Goal: Task Accomplishment & Management: Manage account settings

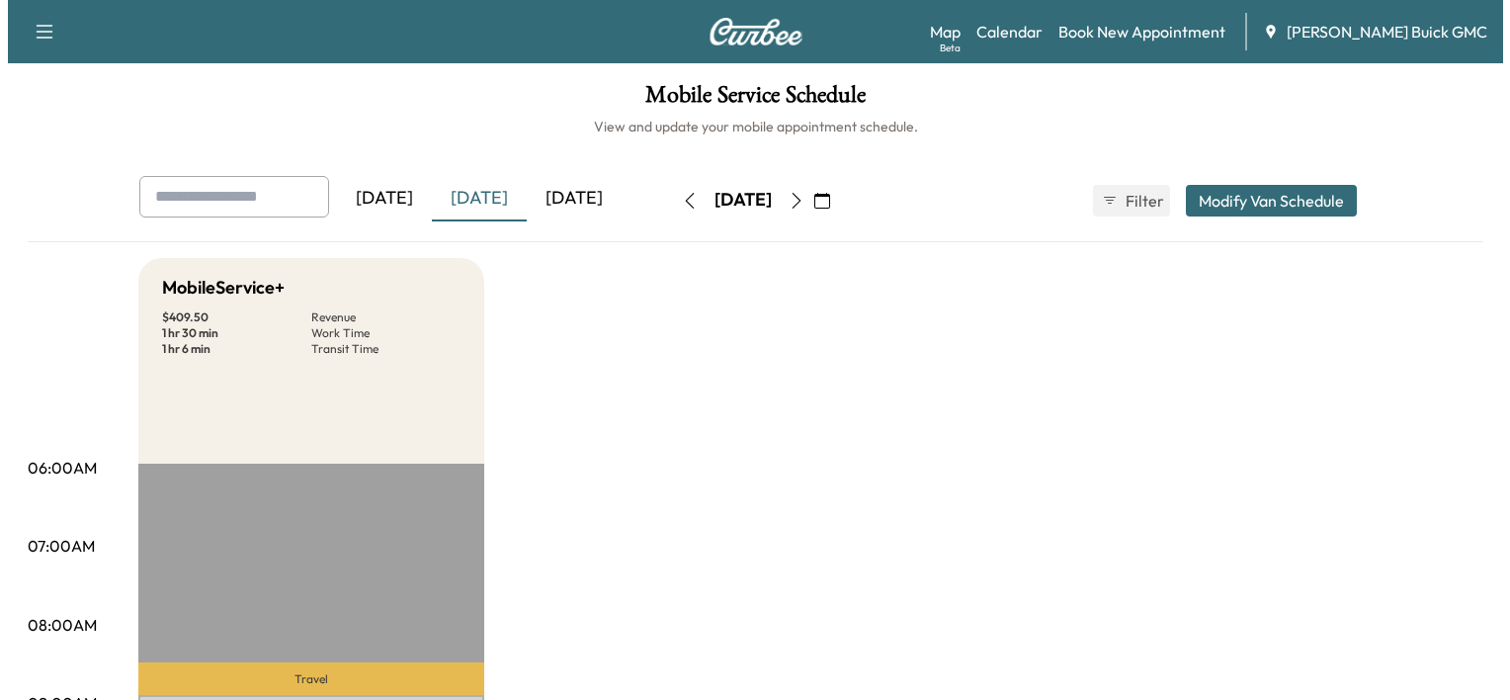
scroll to position [401, 0]
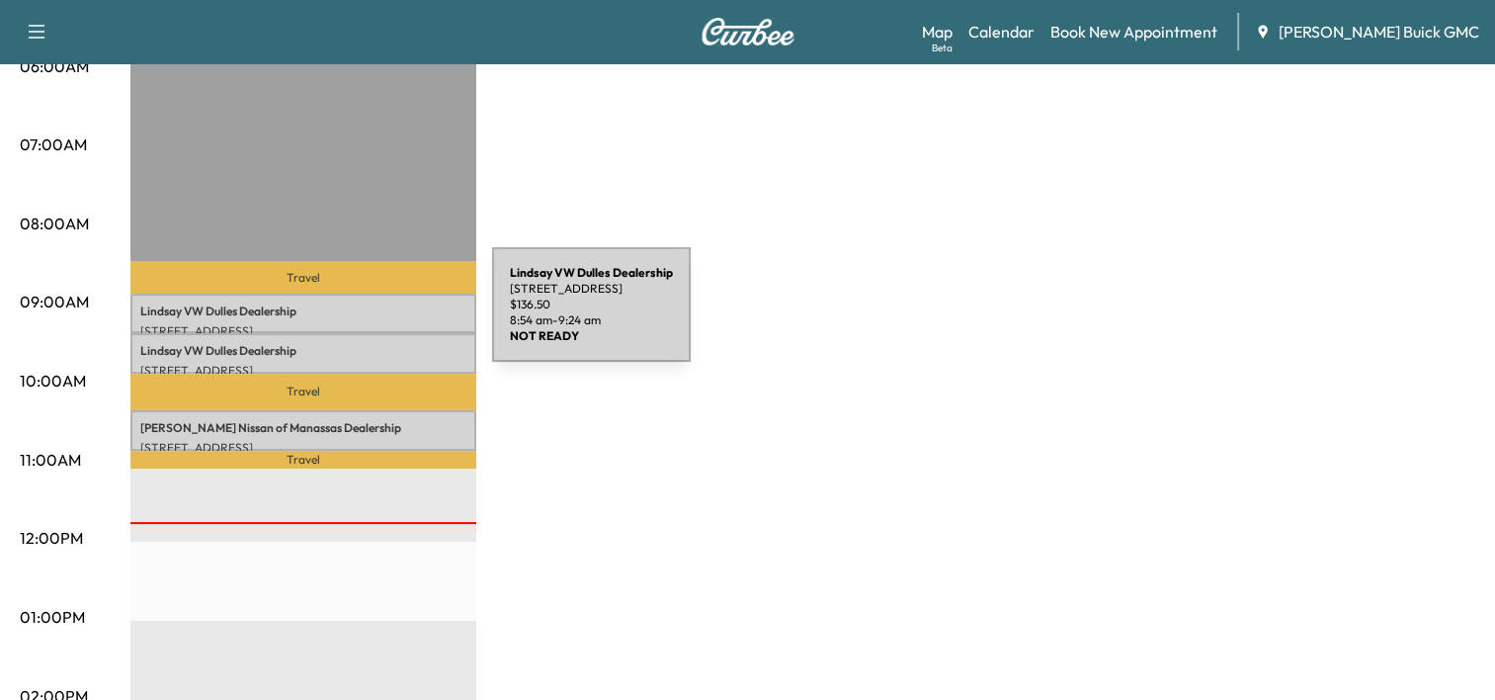
click at [344, 316] on div "[PERSON_NAME] VW [PERSON_NAME] Dealership [STREET_ADDRESS] $ 136.50 8:54 am - 9…" at bounding box center [303, 313] width 346 height 40
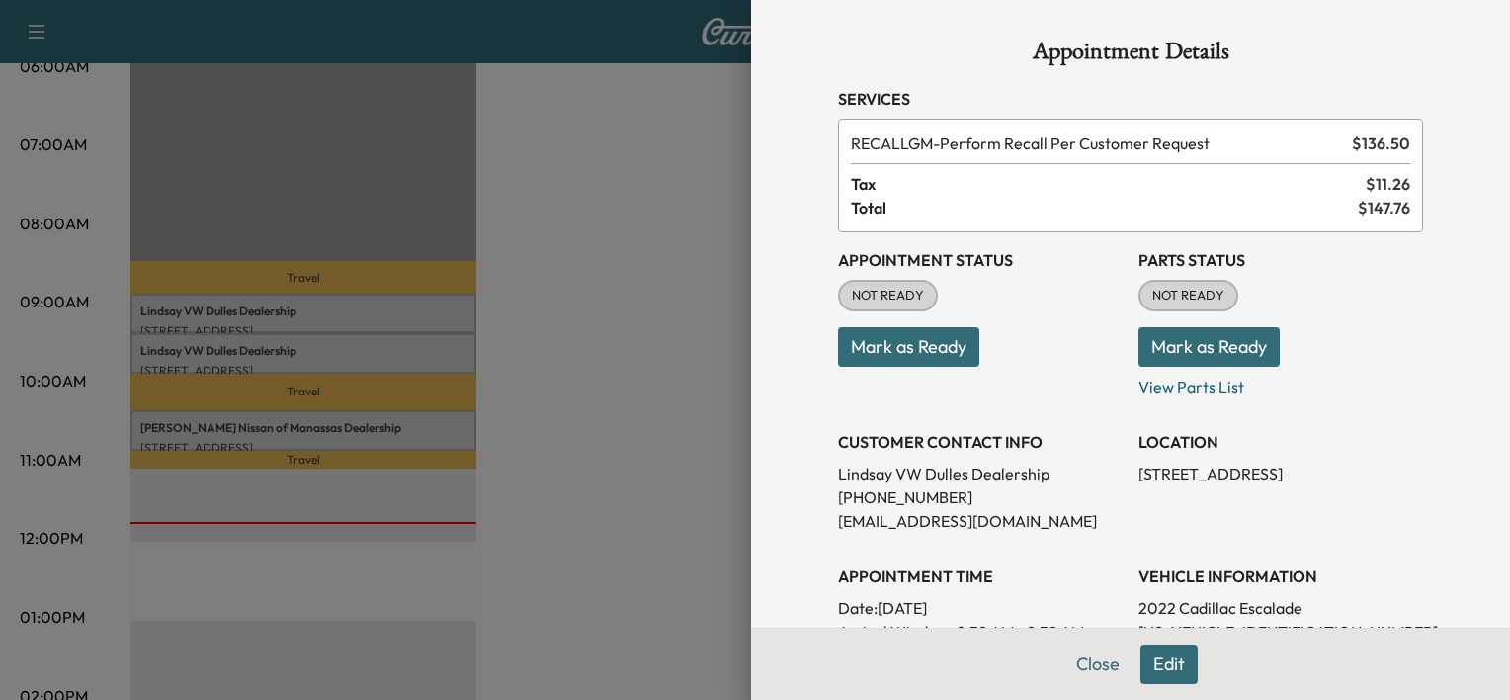
click at [913, 371] on div "Appointment Status NOT READY Mark as Ready" at bounding box center [980, 315] width 285 height 166
click at [927, 358] on button "Mark as Ready" at bounding box center [908, 347] width 141 height 40
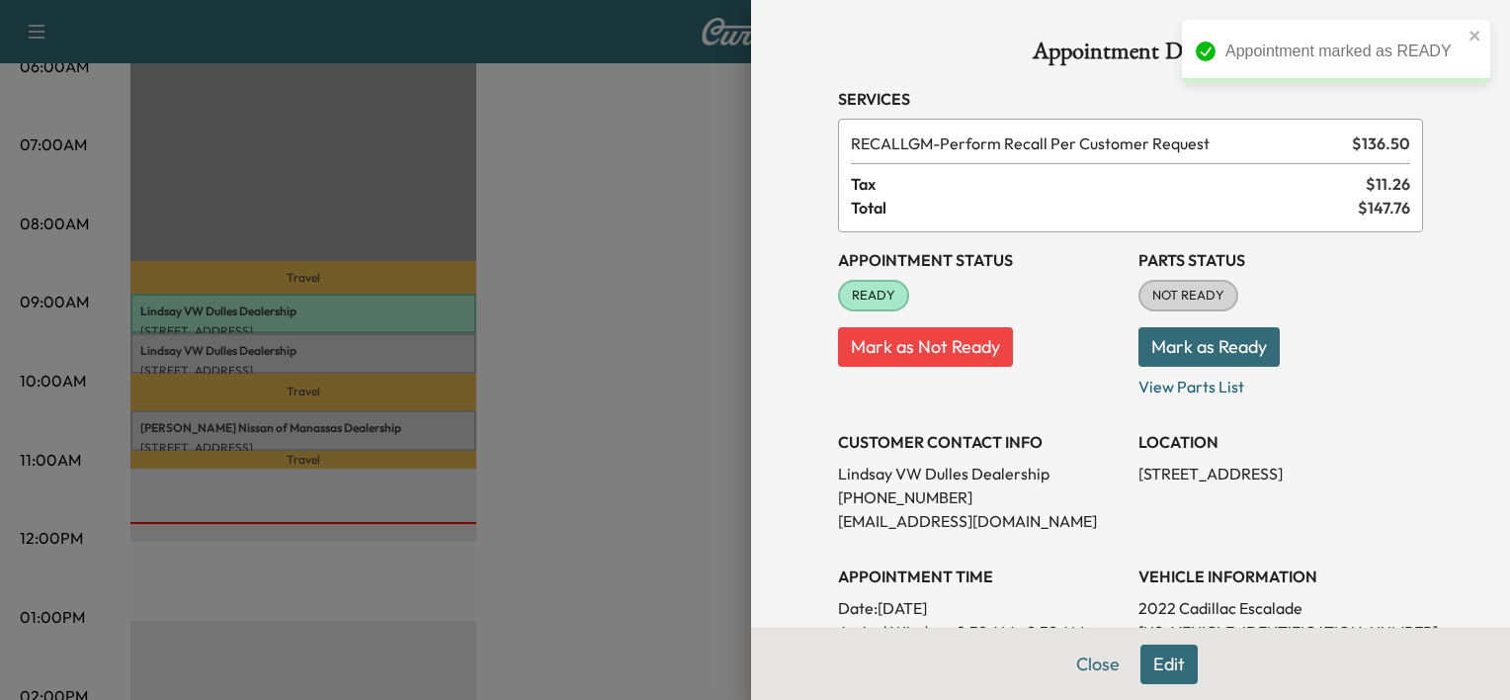
click at [544, 407] on div at bounding box center [755, 350] width 1510 height 700
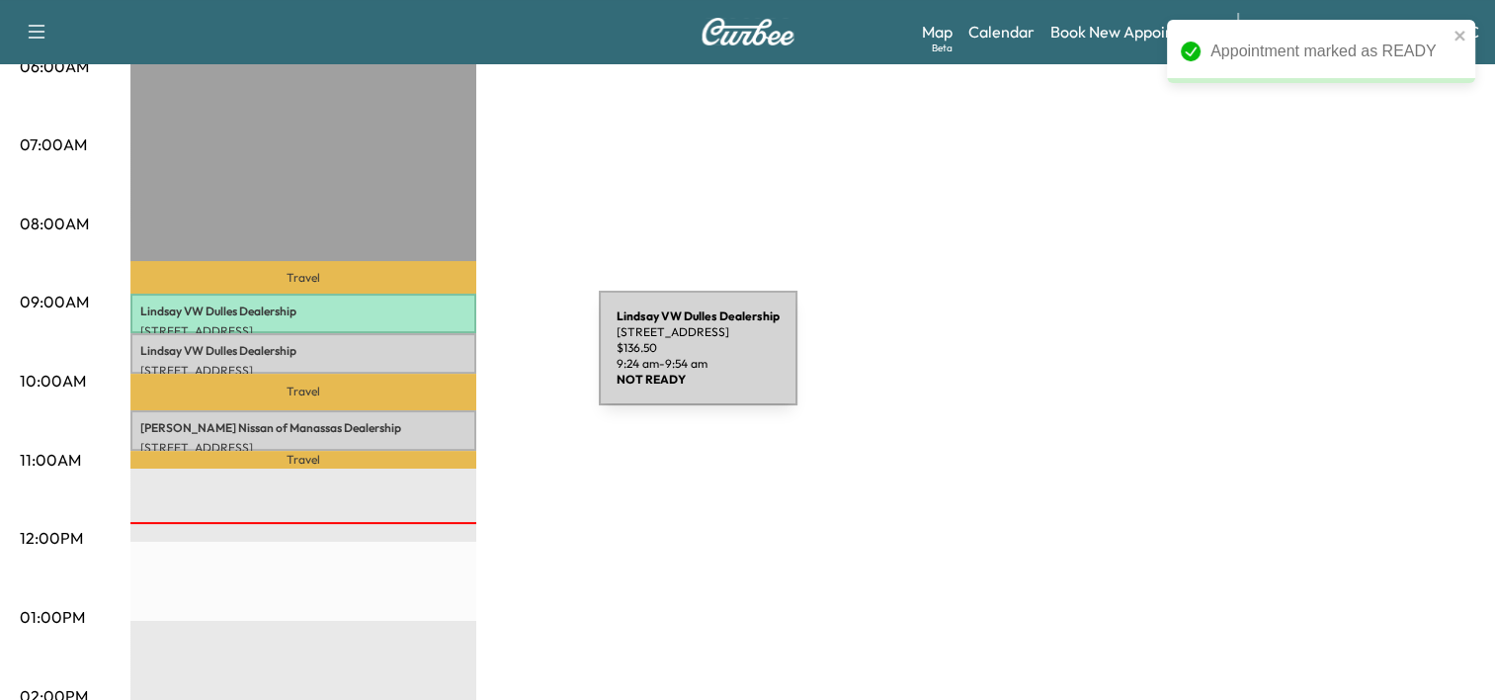
click at [451, 363] on p "[STREET_ADDRESS]" at bounding box center [303, 371] width 326 height 16
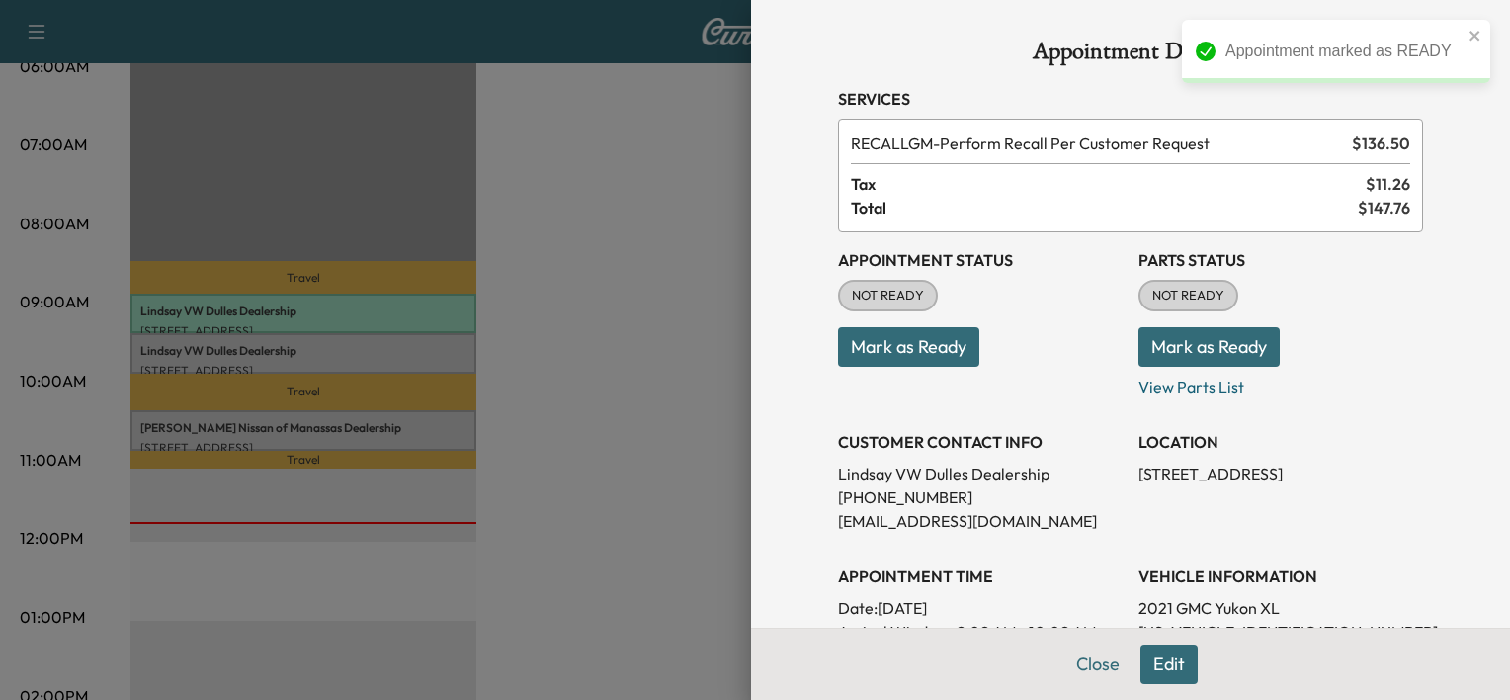
click at [948, 353] on button "Mark as Ready" at bounding box center [908, 347] width 141 height 40
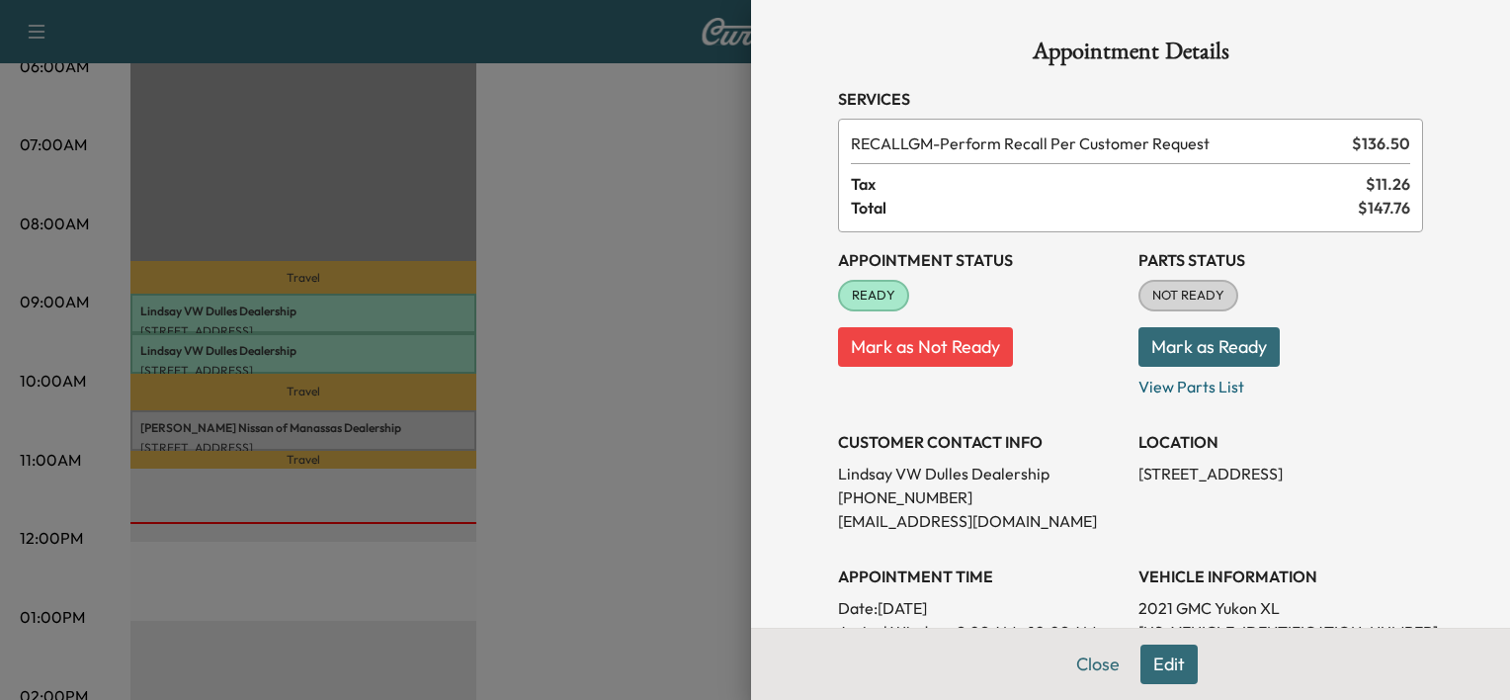
click at [672, 450] on div at bounding box center [755, 350] width 1510 height 700
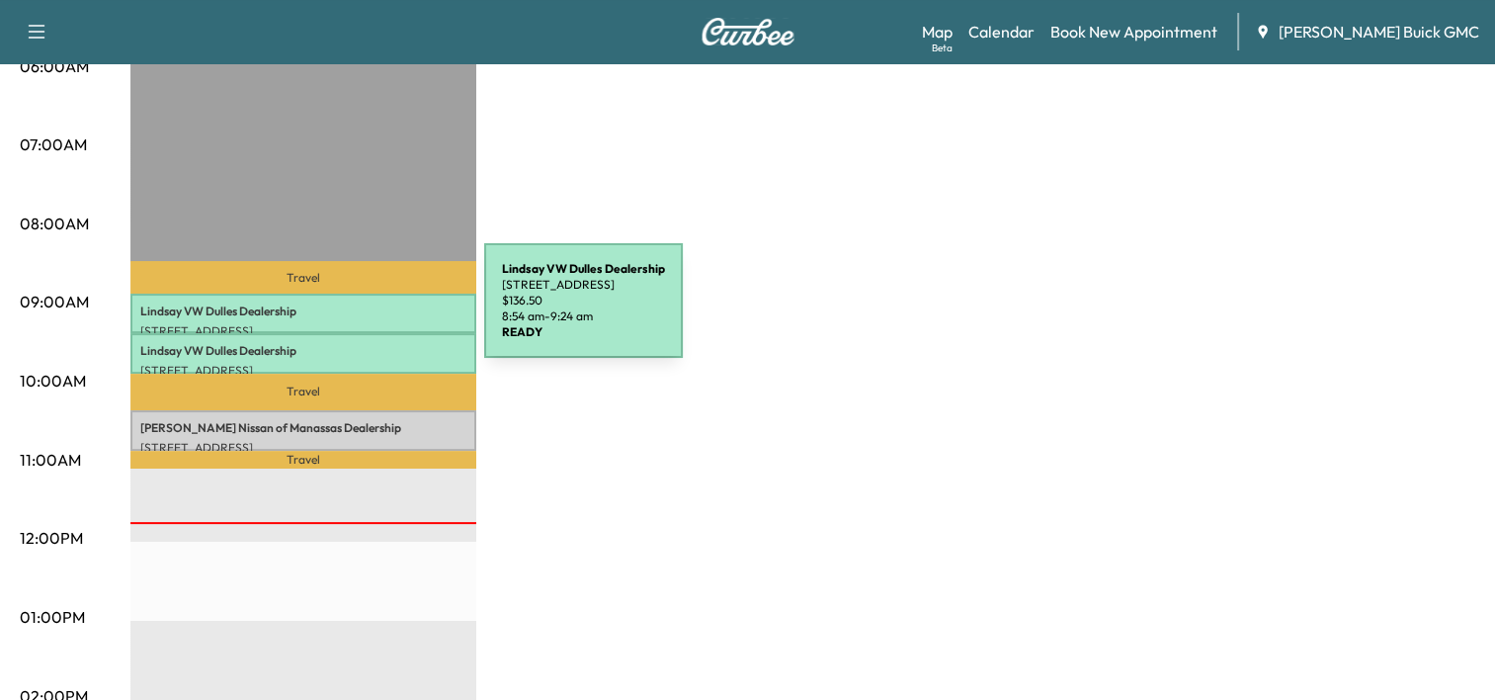
click at [336, 312] on p "[PERSON_NAME] VW [PERSON_NAME] Dealership" at bounding box center [303, 311] width 326 height 16
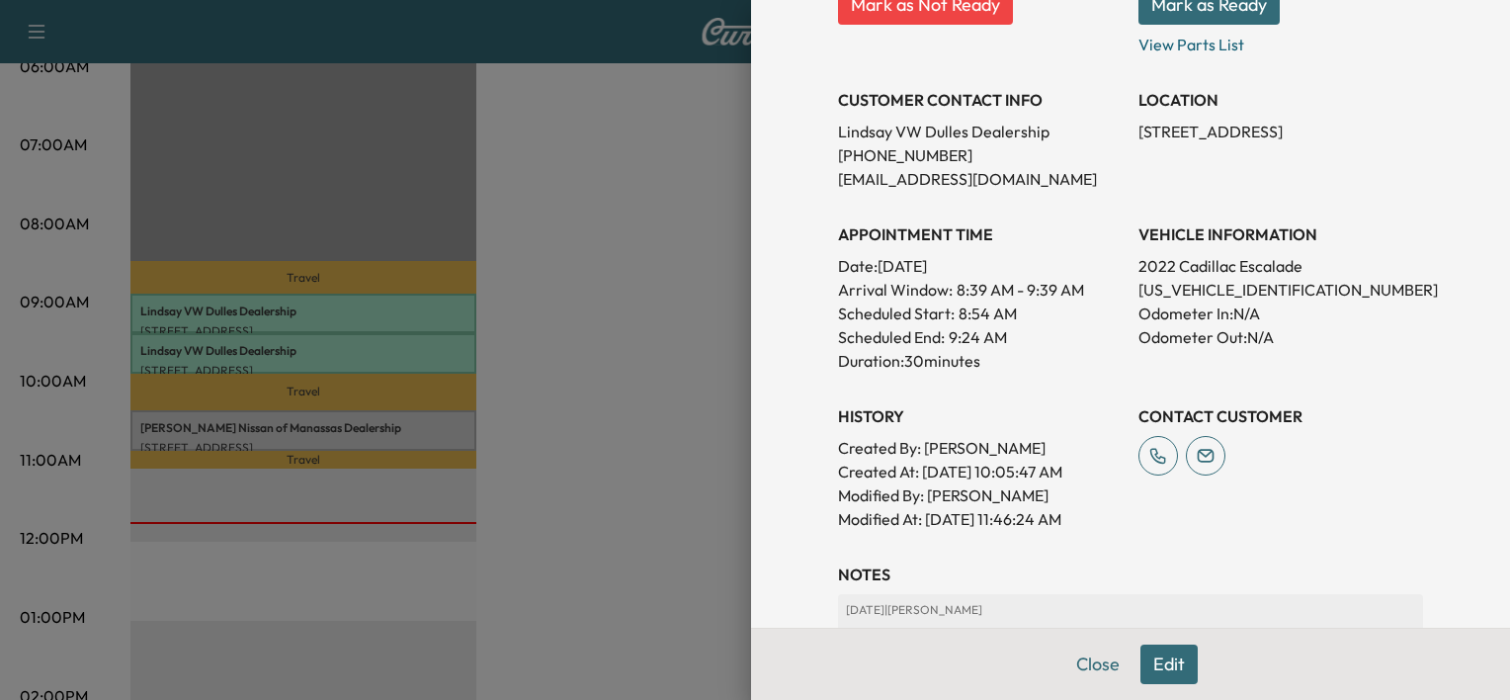
scroll to position [340, 0]
click at [621, 269] on div at bounding box center [755, 350] width 1510 height 700
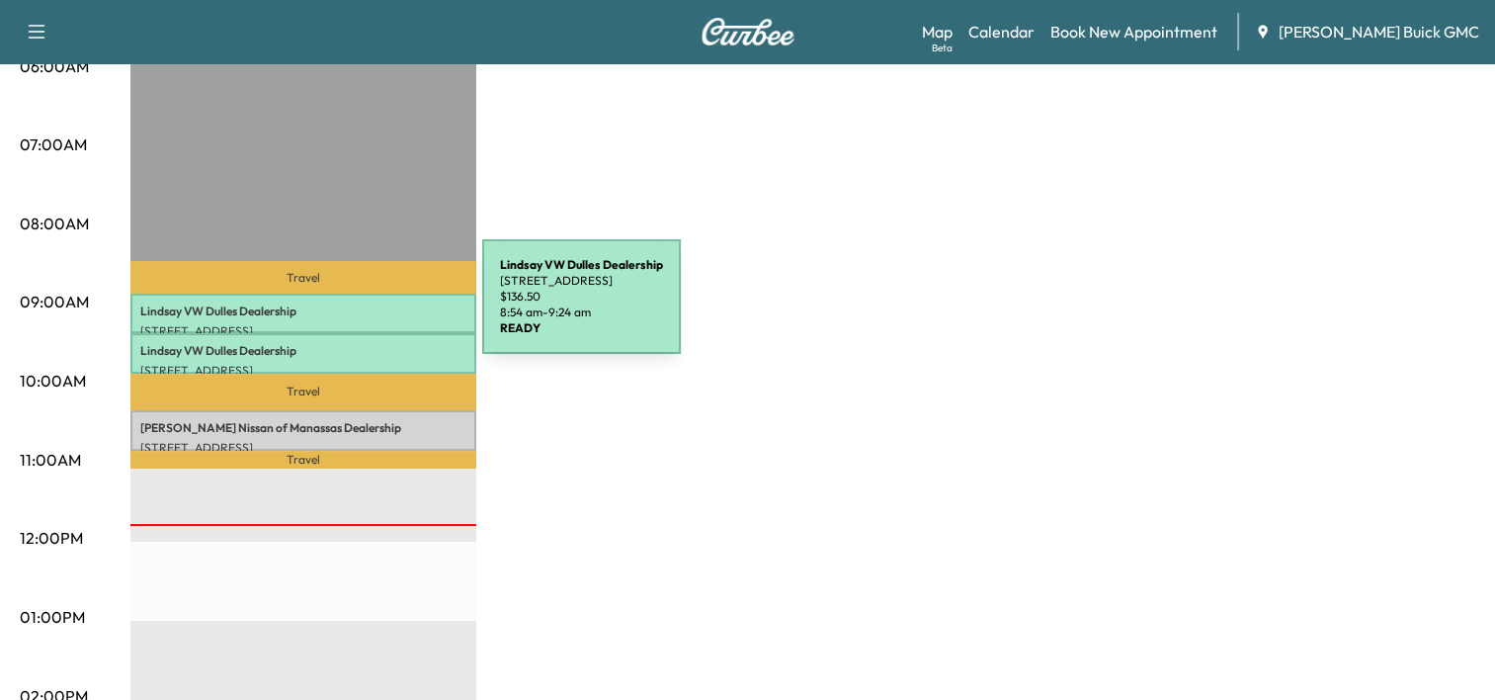
click at [334, 308] on p "[PERSON_NAME] VW [PERSON_NAME] Dealership" at bounding box center [303, 311] width 326 height 16
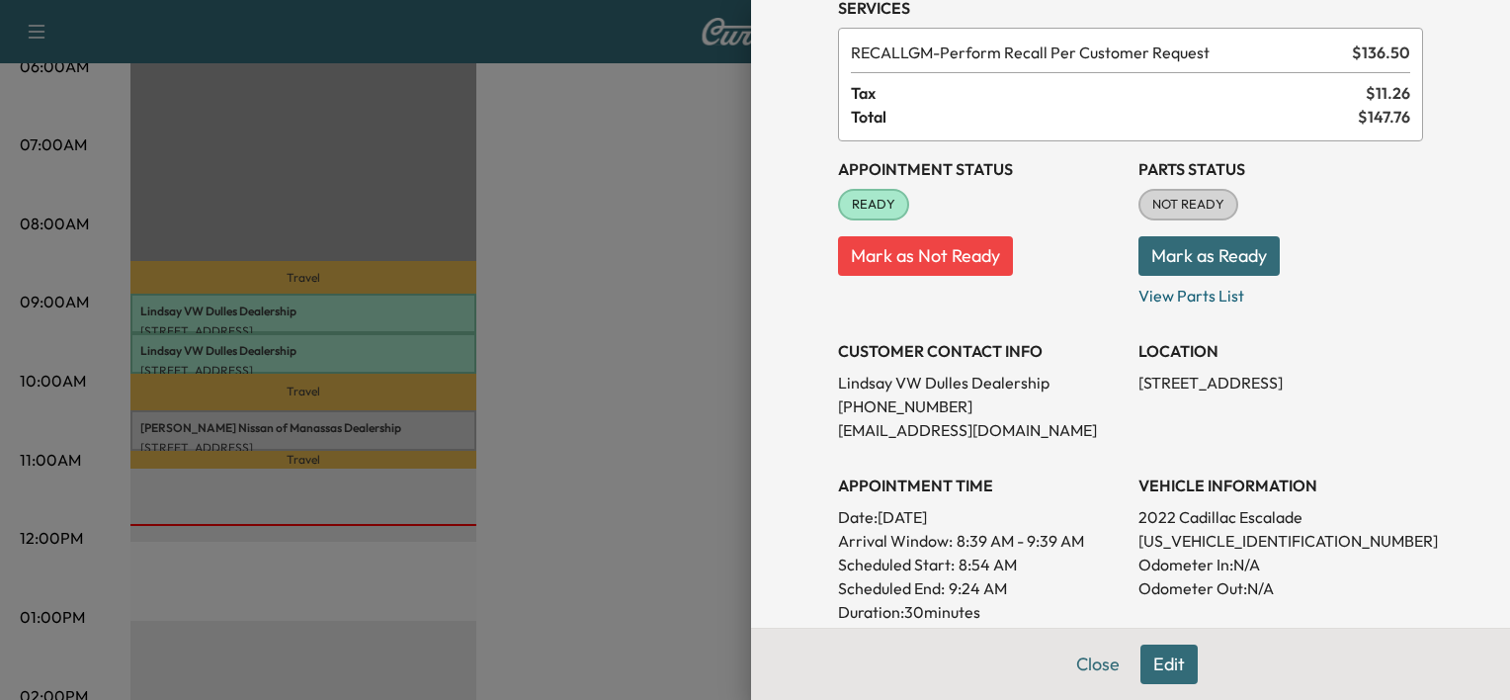
scroll to position [109, 0]
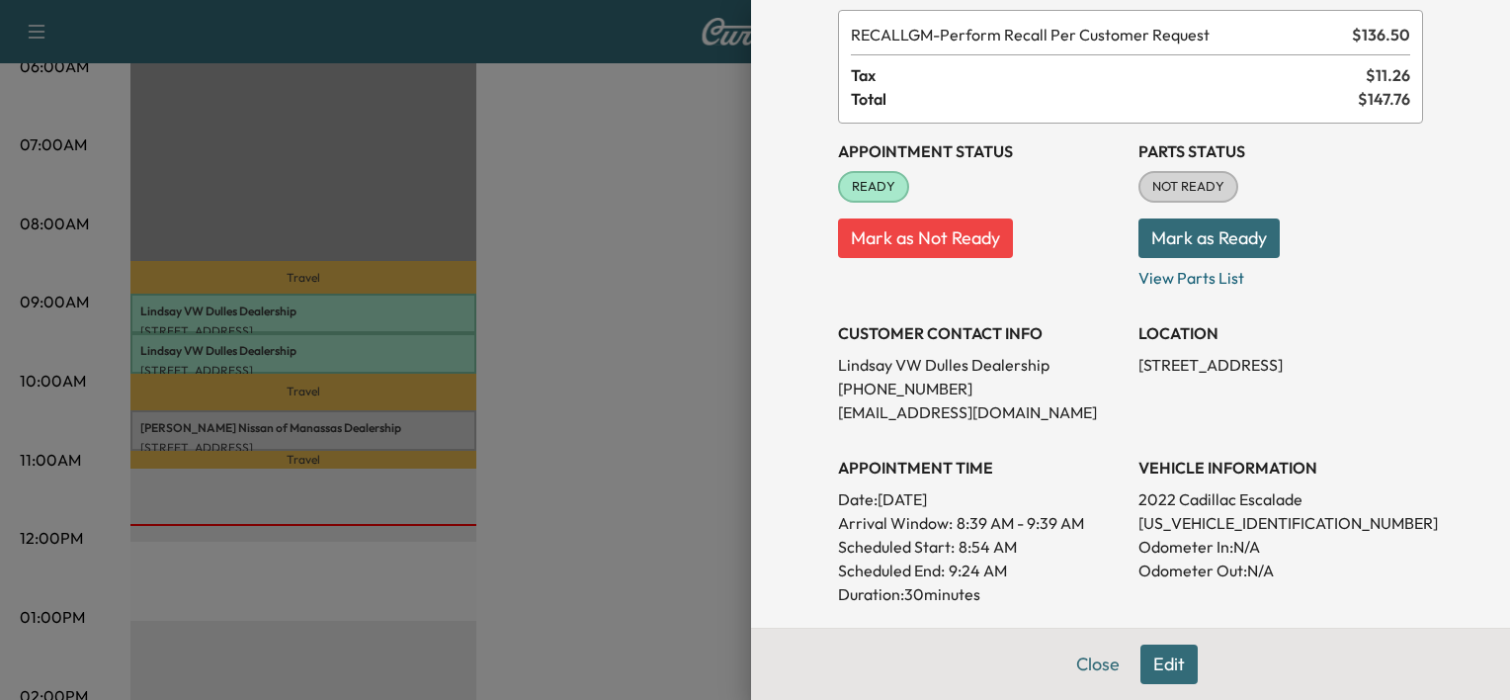
click at [445, 361] on div at bounding box center [755, 350] width 1510 height 700
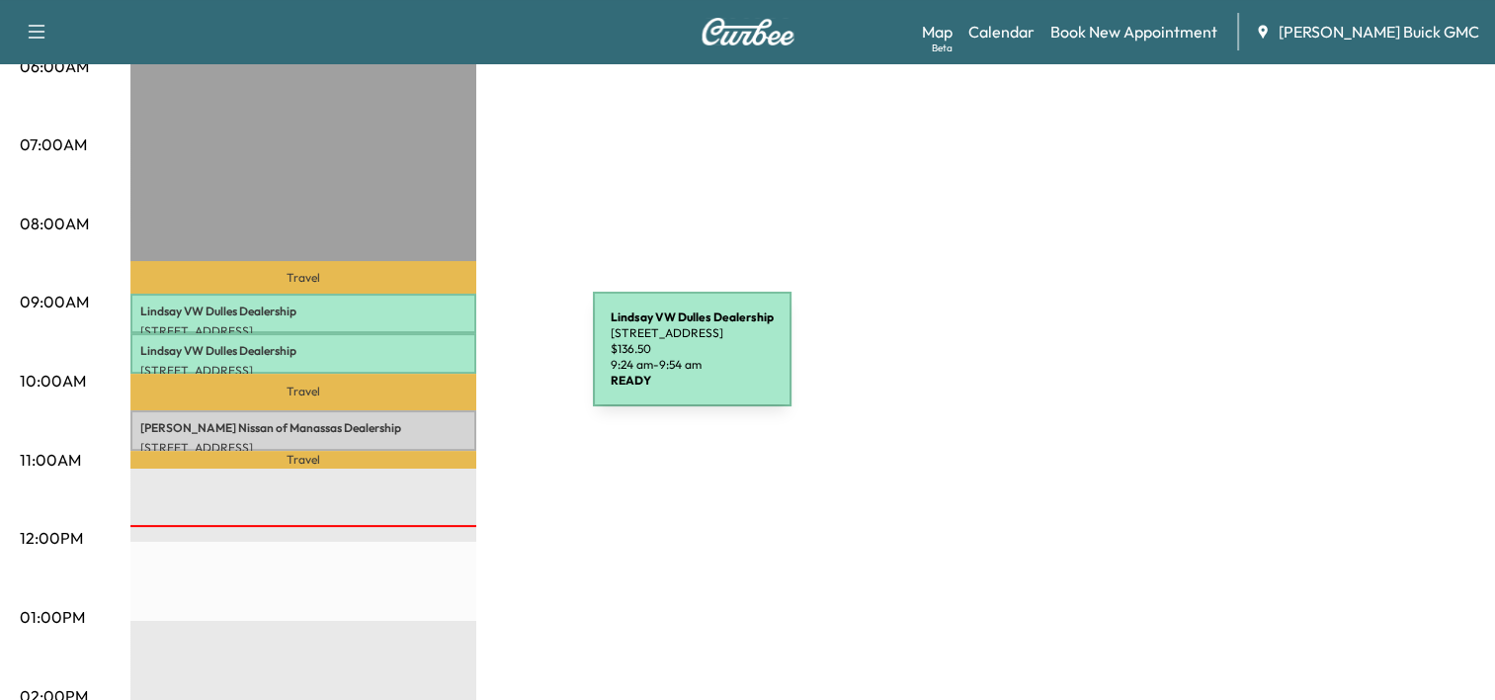
click at [445, 363] on p "[STREET_ADDRESS]" at bounding box center [303, 371] width 326 height 16
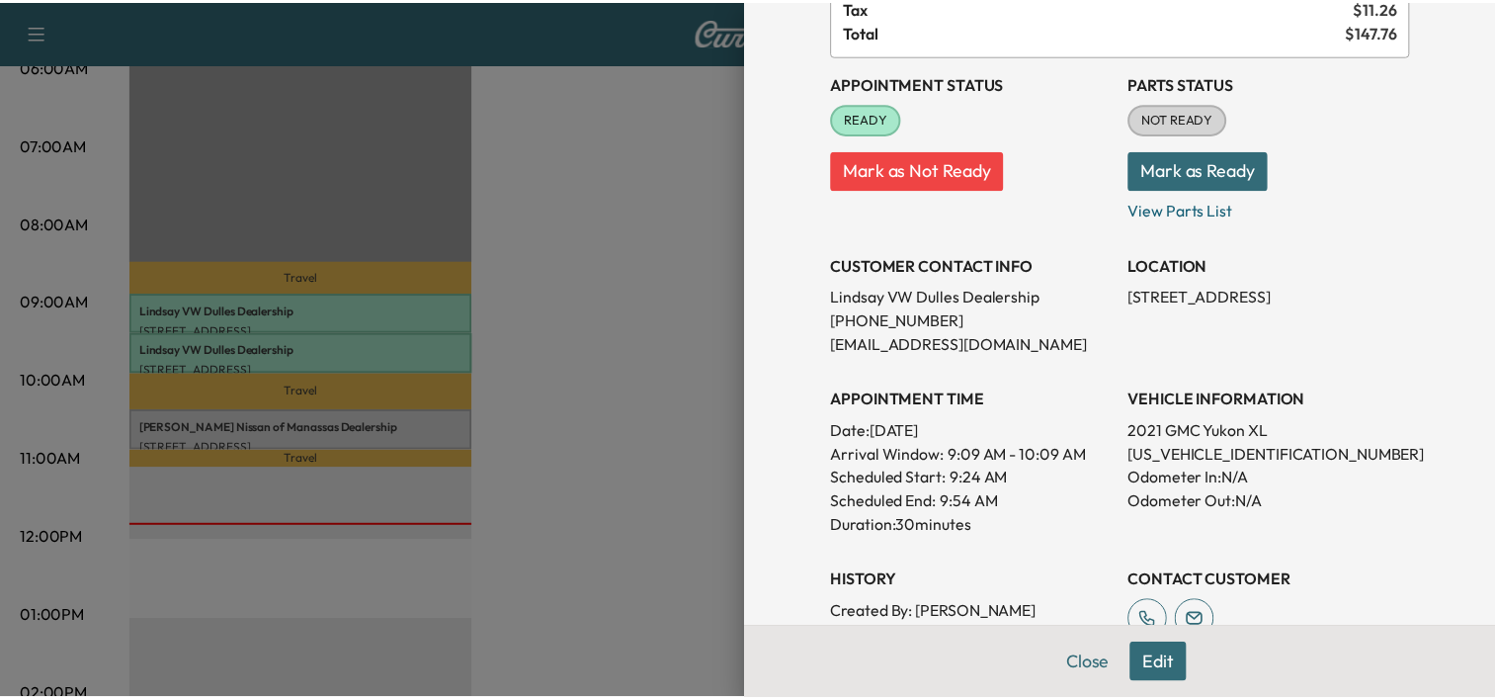
scroll to position [177, 0]
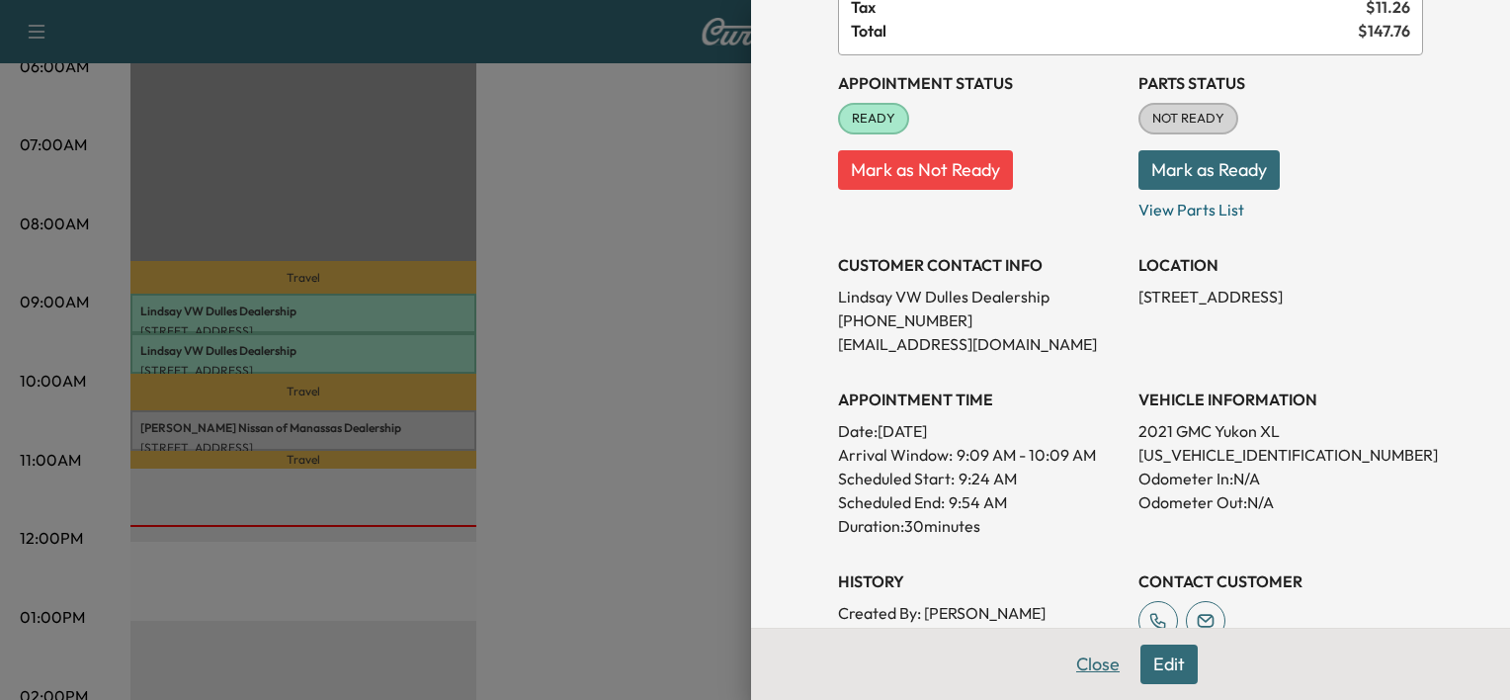
click at [1103, 668] on button "Close" at bounding box center [1097, 664] width 69 height 40
